Goal: Information Seeking & Learning: Learn about a topic

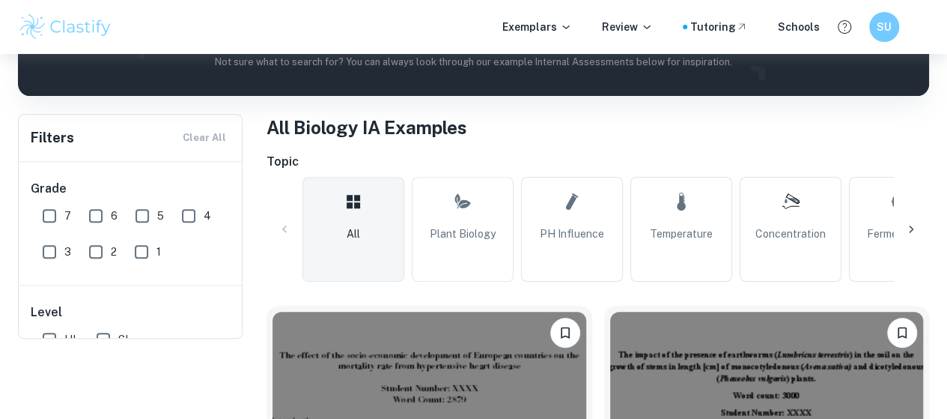
scroll to position [33, 0]
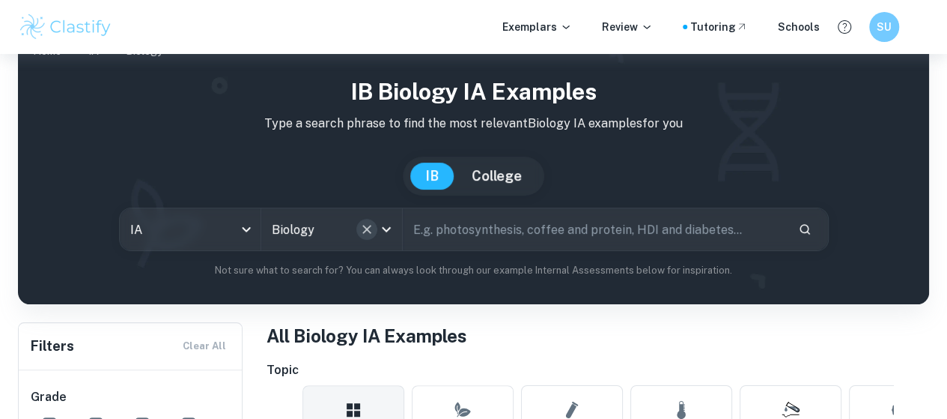
click at [374, 233] on icon "Clear" at bounding box center [367, 229] width 15 height 15
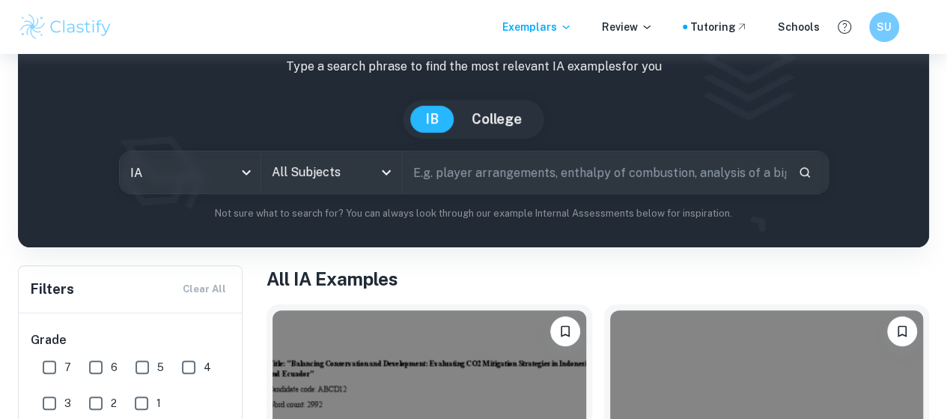
scroll to position [105, 0]
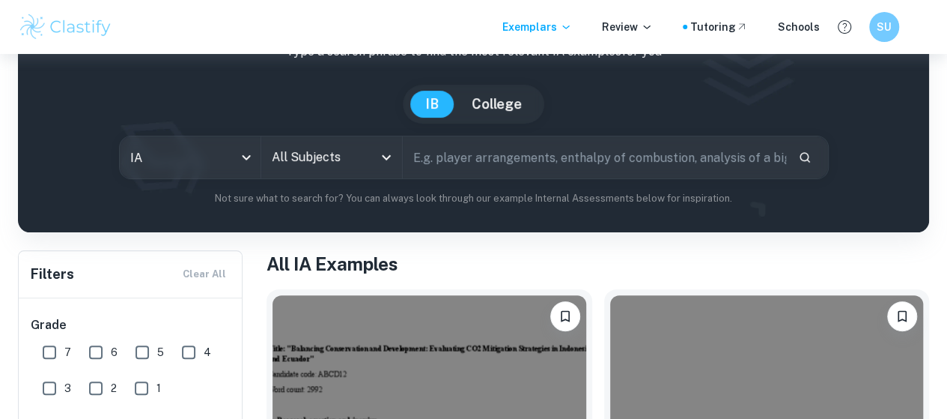
click at [313, 158] on input "All Subjects" at bounding box center [320, 157] width 105 height 28
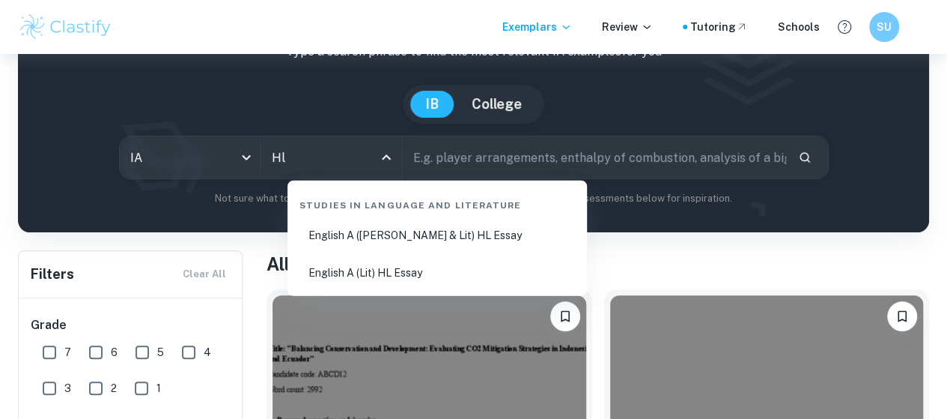
click at [408, 241] on li "English A ([PERSON_NAME] & Lit) HL Essay" at bounding box center [438, 235] width 288 height 34
type input "English A ([PERSON_NAME] & Lit) HL Essay"
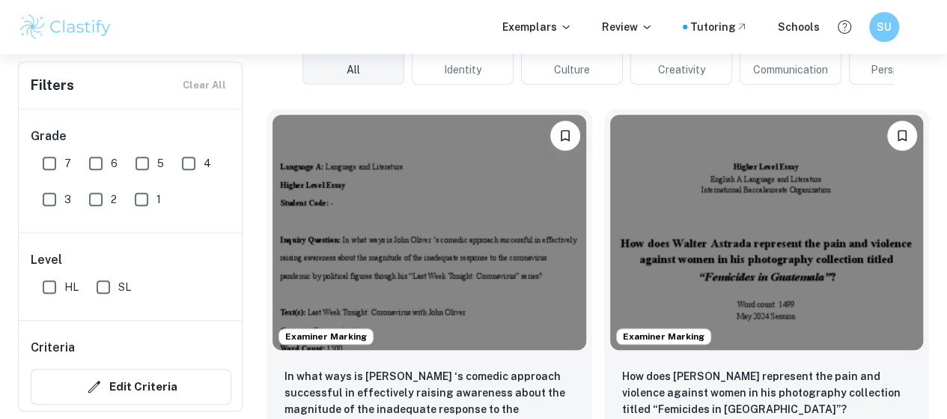
scroll to position [406, 0]
click at [433, 40] on div "Exemplars Review Tutoring Schools SU" at bounding box center [473, 27] width 947 height 30
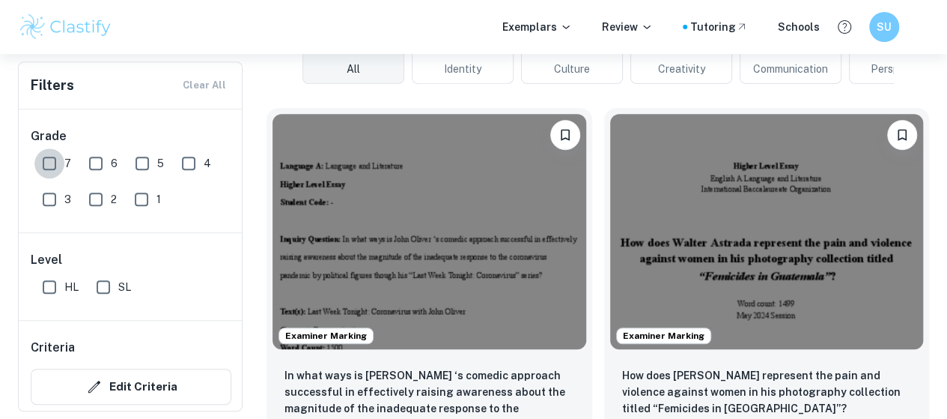
click at [46, 164] on input "7" at bounding box center [49, 163] width 30 height 30
checkbox input "true"
click at [49, 291] on input "HL" at bounding box center [49, 287] width 30 height 30
checkbox input "true"
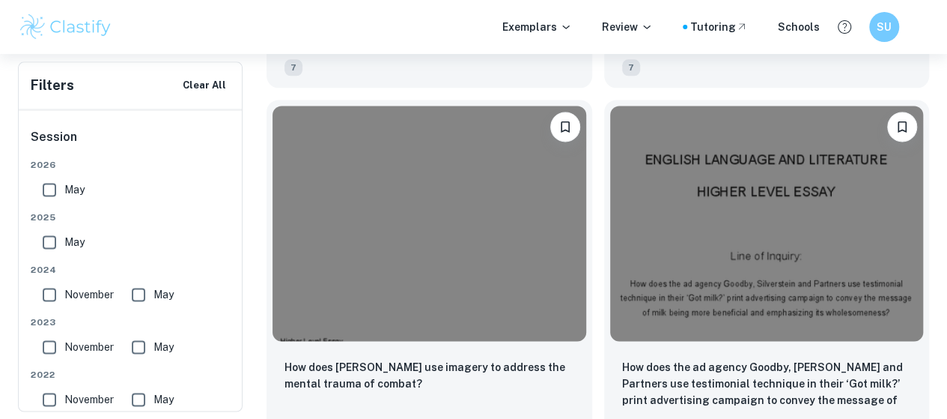
scroll to position [7041, 0]
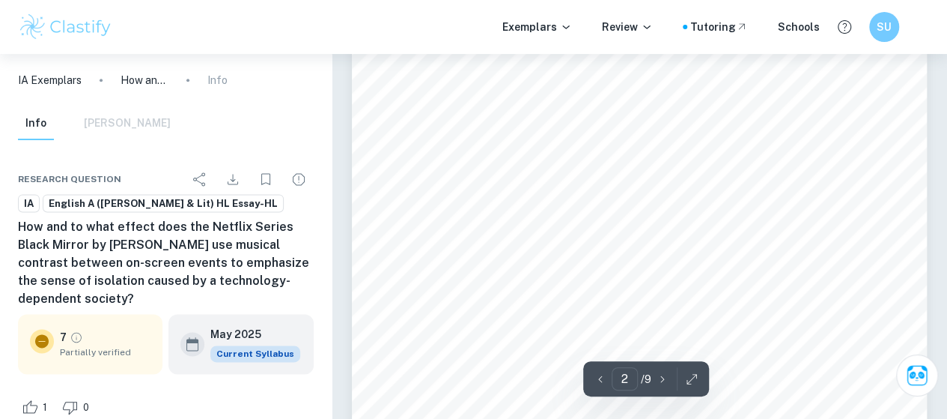
scroll to position [909, 0]
click at [679, 148] on span "Oftentimes, technology is celebrated for its ability to [PERSON_NAME] innovatio…" at bounding box center [677, 152] width 448 height 11
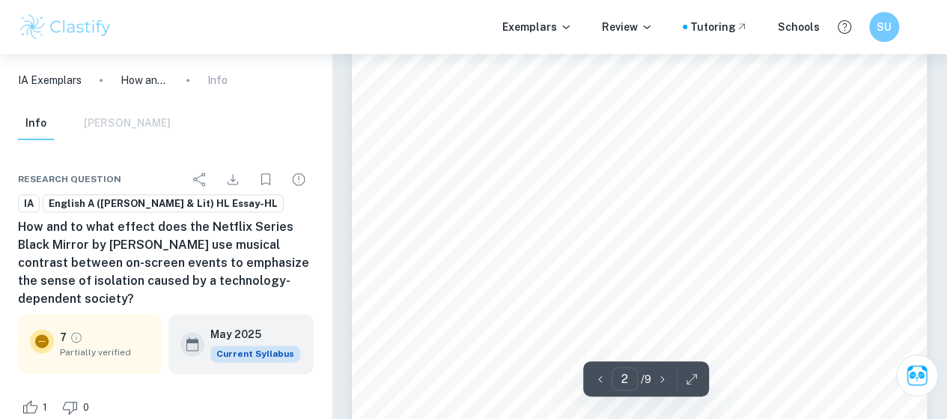
click at [705, 237] on div "How and to what effect does the Netflix Series Black Mirror by [PERSON_NAME] us…" at bounding box center [639, 376] width 575 height 744
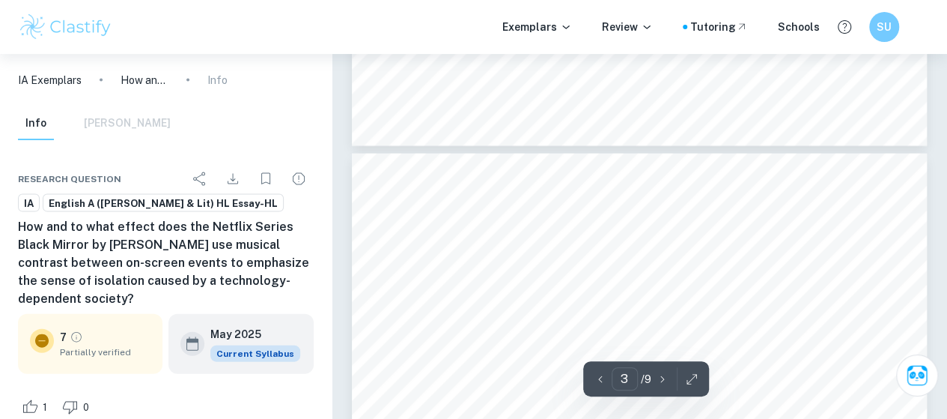
scroll to position [1520, 0]
type input "2"
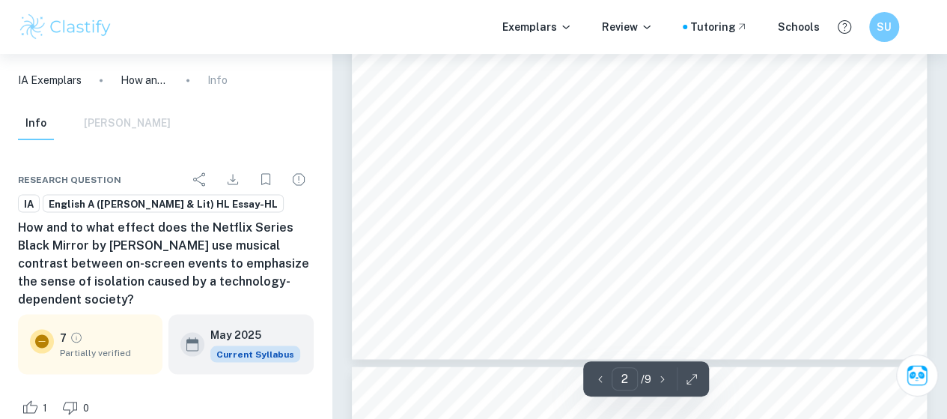
scroll to position [1170, 0]
